Goal: Complete application form

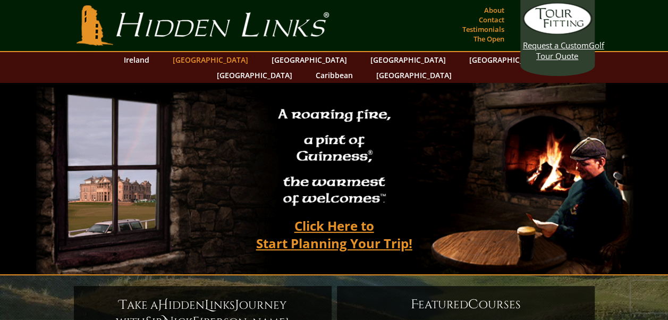
click at [218, 56] on link "[GEOGRAPHIC_DATA]" at bounding box center [210, 59] width 86 height 15
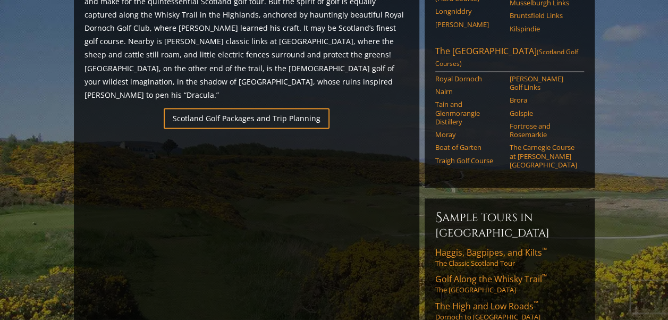
scroll to position [688, 0]
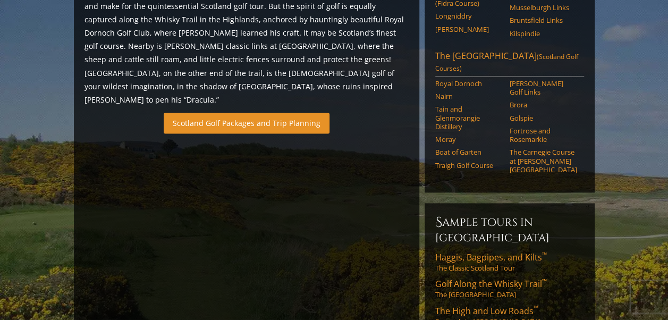
click at [254, 113] on link "Scotland Golf Packages and Trip Planning" at bounding box center [247, 123] width 166 height 21
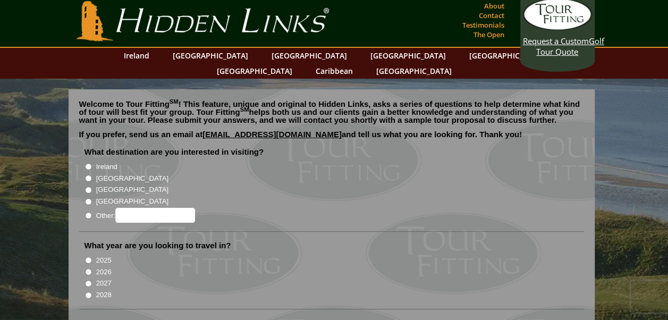
scroll to position [9, 0]
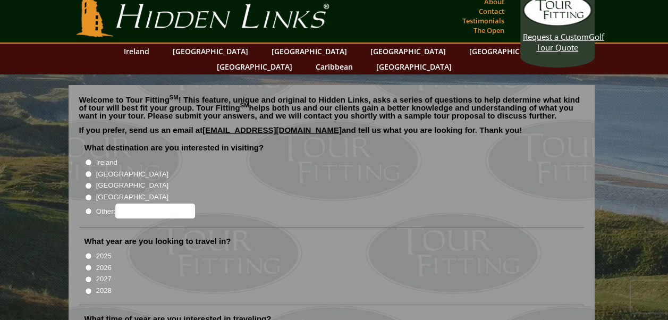
click at [88, 171] on input "[GEOGRAPHIC_DATA]" at bounding box center [88, 174] width 7 height 7
radio input "true"
click at [88, 276] on input "2027" at bounding box center [88, 279] width 7 height 7
radio input "true"
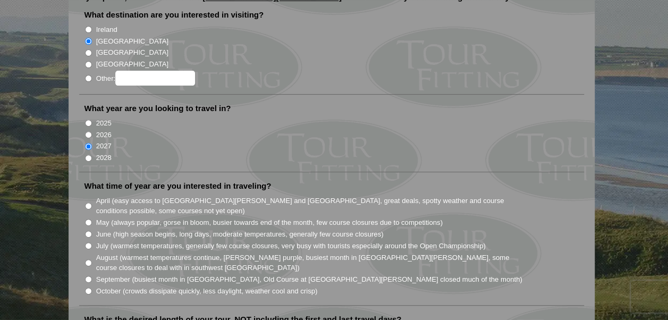
scroll to position [152, 0]
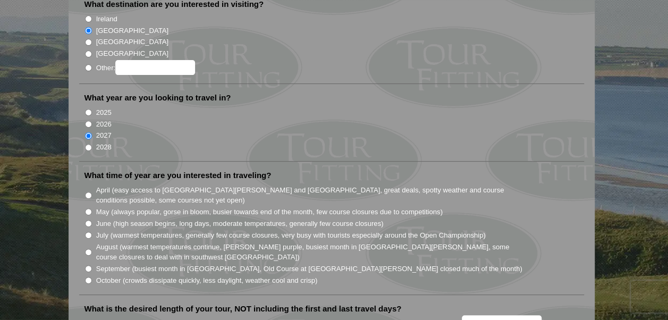
click at [88, 220] on input "June (high season begins, long days, moderate temperatures, generally few cours…" at bounding box center [88, 223] width 7 height 7
radio input "true"
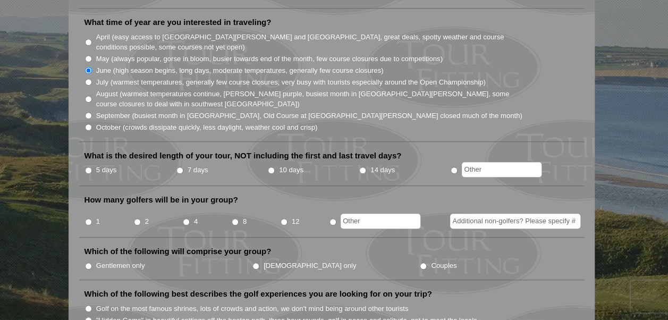
scroll to position [309, 0]
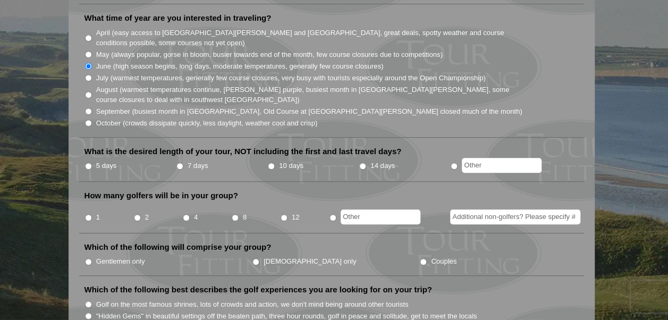
click at [269, 163] on input "10 days" at bounding box center [271, 166] width 7 height 7
radio input "true"
click at [187, 214] on input "4" at bounding box center [186, 217] width 7 height 7
radio input "true"
click at [89, 258] on input "Gentlemen only" at bounding box center [88, 261] width 7 height 7
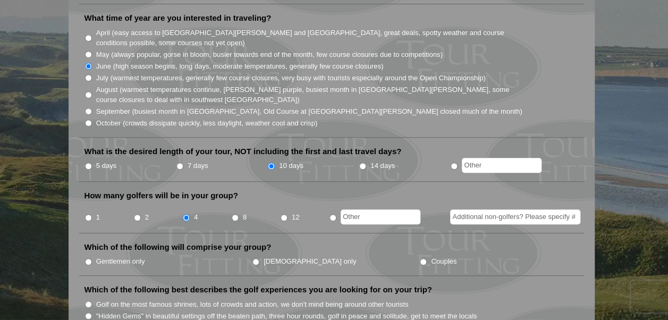
radio input "true"
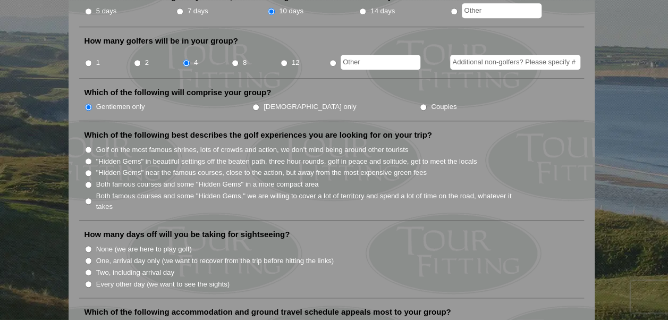
scroll to position [484, 0]
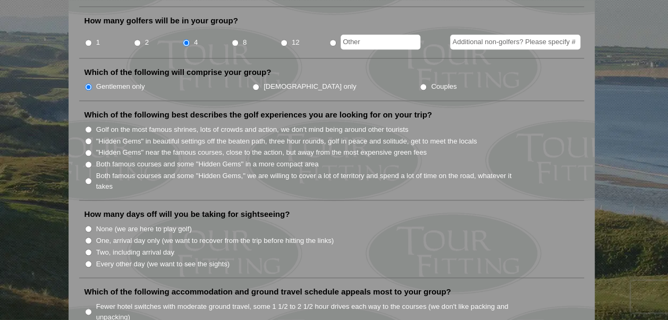
click at [88, 178] on input "Both famous courses and some "Hidden Gems," we are willing to cover a lot of te…" at bounding box center [88, 181] width 7 height 7
radio input "true"
click at [89, 249] on input "Two, including arrival day" at bounding box center [88, 252] width 7 height 7
radio input "true"
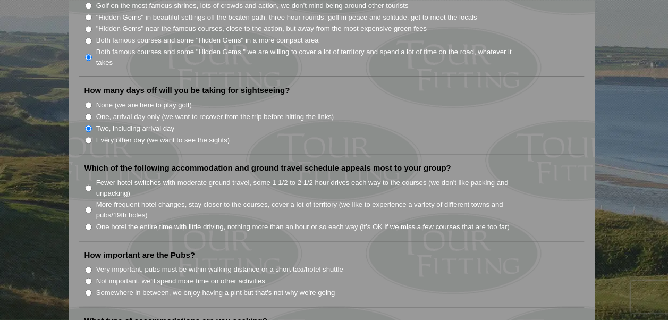
scroll to position [612, 0]
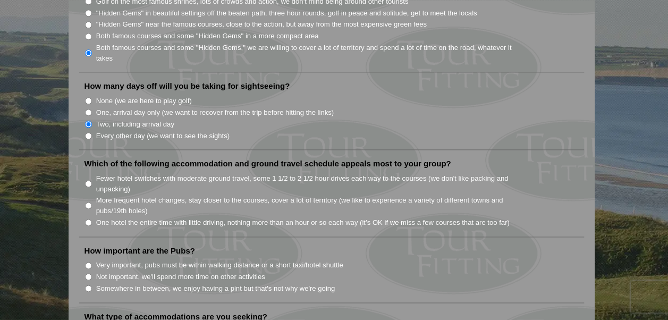
click at [87, 180] on input "Fewer hotel switches with moderate ground travel, some 1 1/2 to 2 1/2 hour driv…" at bounding box center [88, 183] width 7 height 7
radio input "true"
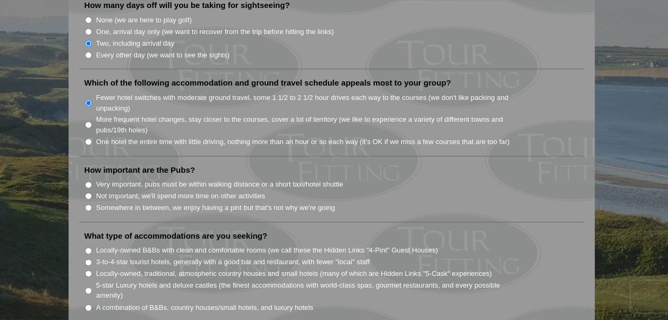
scroll to position [699, 0]
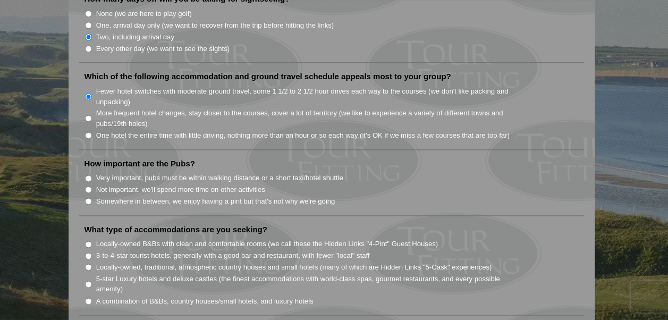
click at [87, 115] on input "More frequent hotel changes, stay closer to the courses, cover a lot of territo…" at bounding box center [88, 118] width 7 height 7
radio input "true"
click at [89, 198] on input "Somewhere in between, we enjoy having a pint but that's not why we're going" at bounding box center [88, 201] width 7 height 7
radio input "true"
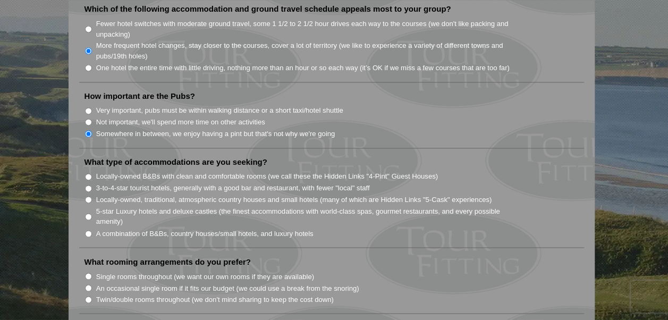
scroll to position [796, 0]
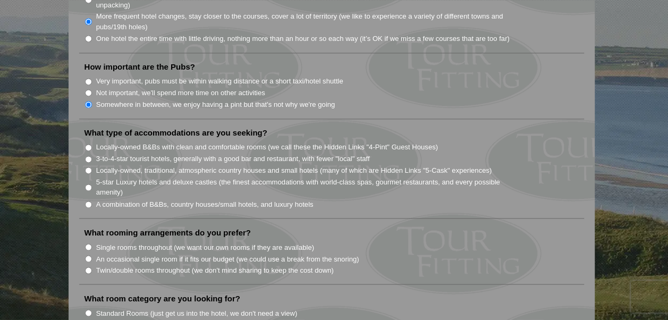
click at [87, 201] on input "A combination of B&Bs, country houses/small hotels, and luxury hotels" at bounding box center [88, 204] width 7 height 7
radio input "true"
click at [87, 243] on input "Single rooms throughout (we want our own rooms if they are available)" at bounding box center [88, 246] width 7 height 7
radio input "true"
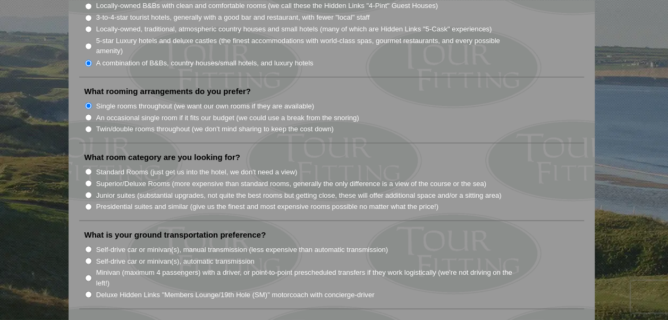
scroll to position [973, 0]
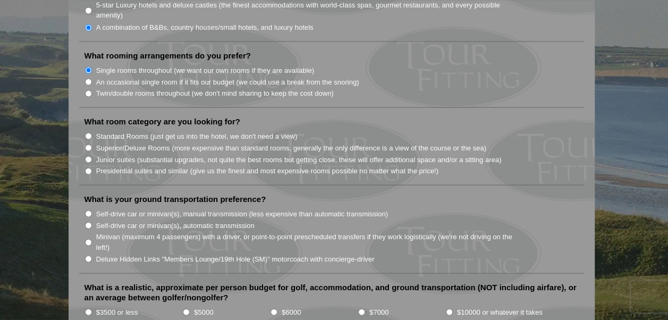
click at [87, 132] on input "Standard Rooms (just get us into the hotel, we don't need a view)" at bounding box center [88, 135] width 7 height 7
radio input "true"
click at [89, 239] on input "Minivan (maximum 4 passengers) with a driver, or point-to-point prescheduled tr…" at bounding box center [88, 242] width 7 height 7
radio input "true"
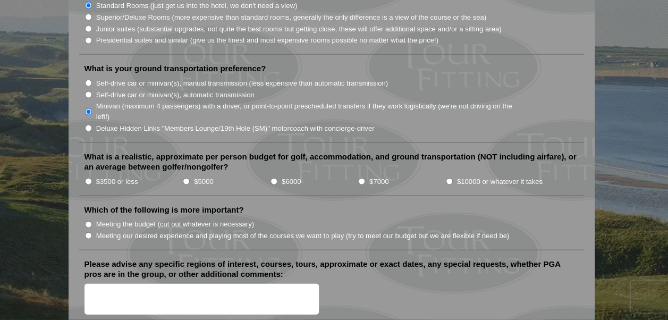
scroll to position [1115, 0]
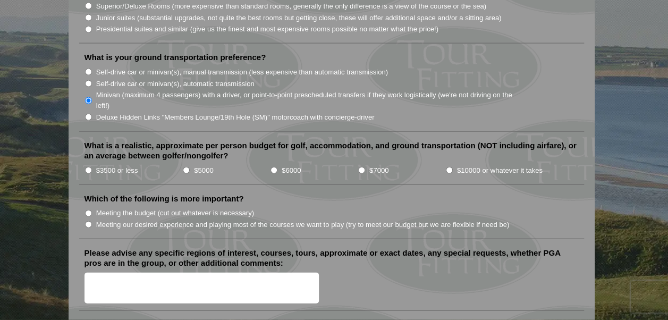
click at [274, 167] on input "$6000" at bounding box center [274, 170] width 7 height 7
radio input "true"
click at [88, 221] on input "Meeting our desired experience and playing most of the courses we want to play …" at bounding box center [88, 224] width 7 height 7
radio input "true"
click at [98, 273] on textarea "Please advise any specific regions of interest, courses, tours, approximate or …" at bounding box center [202, 288] width 235 height 31
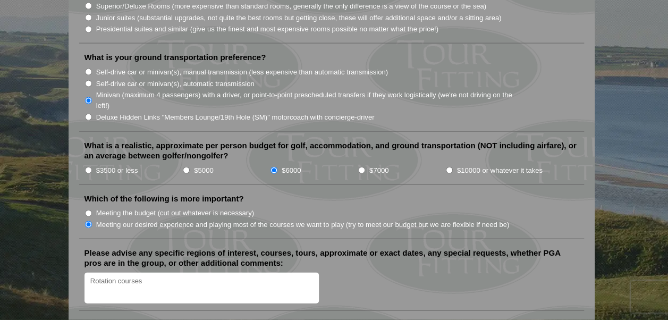
click at [91, 273] on textarea "Rotation courses" at bounding box center [202, 288] width 235 height 31
click at [168, 273] on textarea "Open Rotation courses" at bounding box center [202, 288] width 235 height 31
click at [239, 273] on textarea "Open Rotation courses including the Old course." at bounding box center [202, 288] width 235 height 31
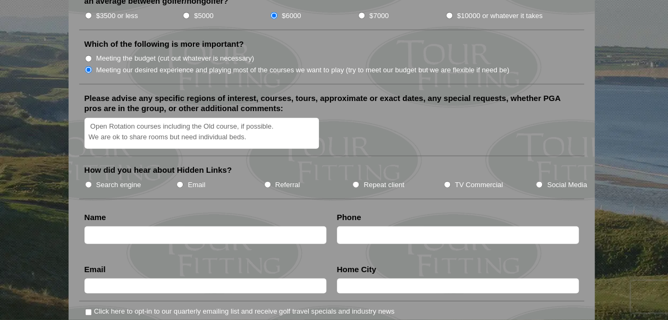
scroll to position [1274, 0]
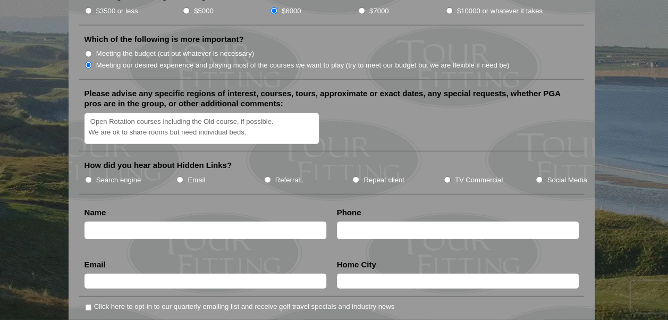
type textarea "Open Rotation courses including the Old course, if possible. We are ok to share…"
click at [446, 176] on input "TV Commercial" at bounding box center [447, 179] width 7 height 7
radio input "true"
click at [134, 222] on input "text" at bounding box center [206, 231] width 242 height 18
type input "Rob Anderson"
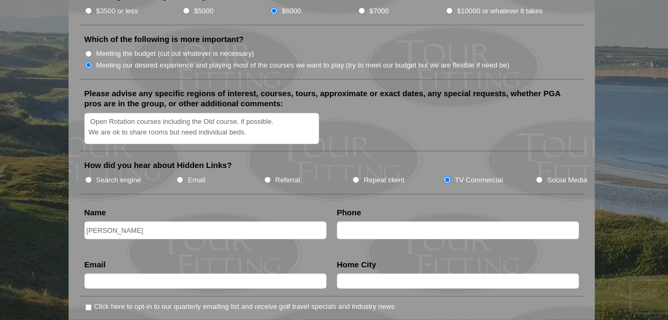
click at [360, 222] on input "text" at bounding box center [458, 231] width 242 height 18
type input "9059718553"
click at [139, 274] on input "text" at bounding box center [206, 281] width 242 height 15
type input "rob@heritagegroup.ca"
click at [358, 274] on input "text" at bounding box center [458, 281] width 242 height 15
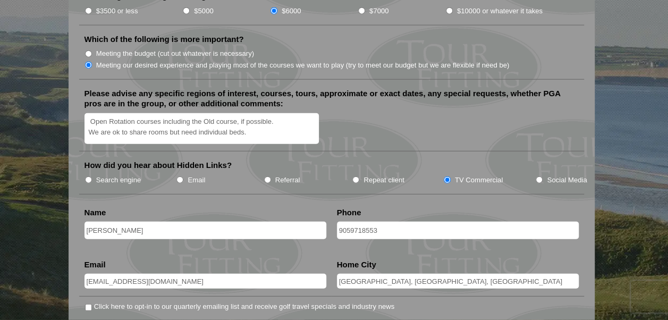
type input "Hamilton, Ontario, Canada"
click at [87, 304] on input "Click here to opt-in to our quarterly emailing list and receive golf travel spe…" at bounding box center [88, 307] width 7 height 7
checkbox input "true"
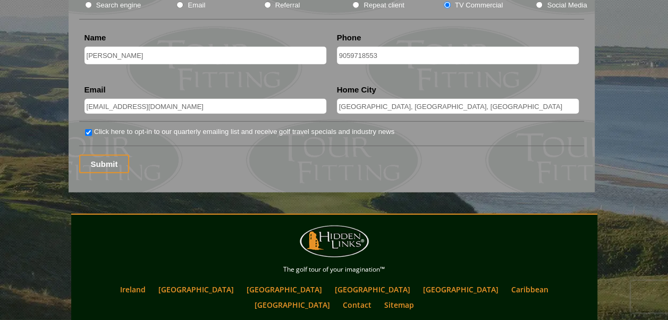
scroll to position [1362, 0]
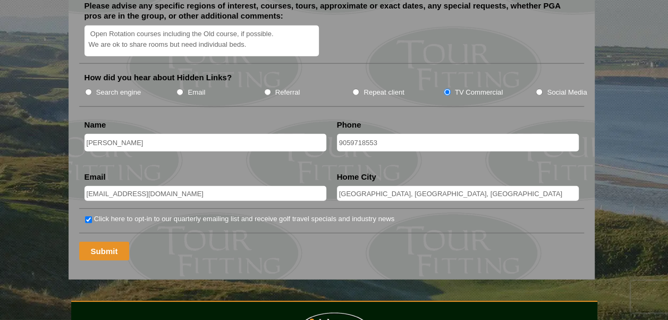
click at [104, 242] on input "Submit" at bounding box center [104, 251] width 50 height 19
